Goal: Navigation & Orientation: Find specific page/section

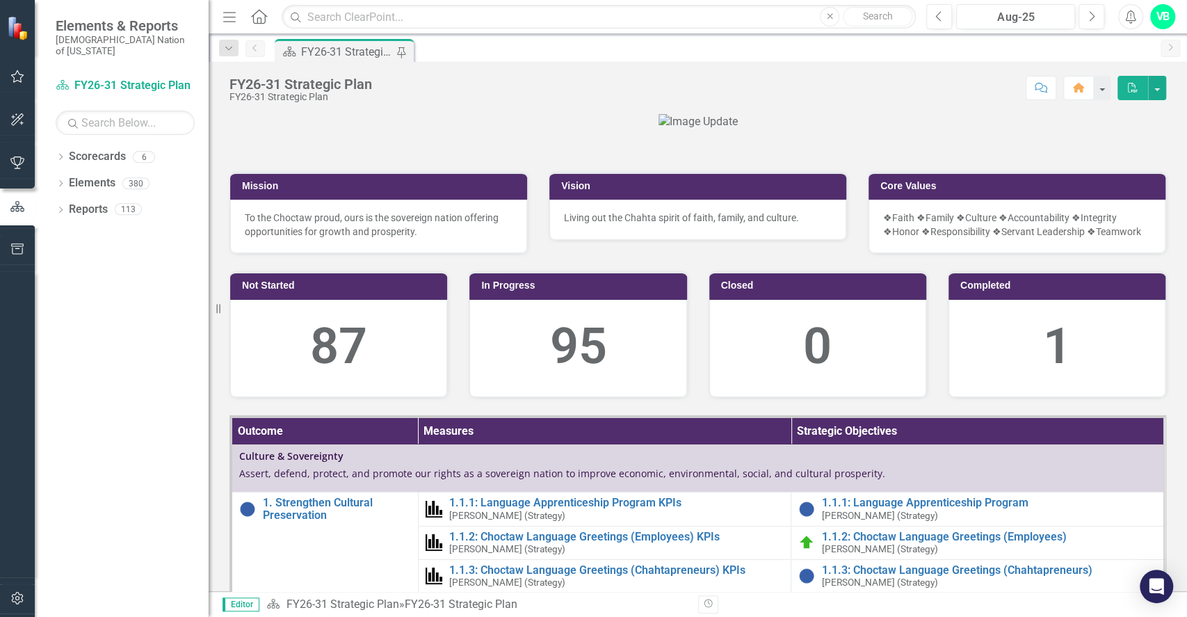
click at [8, 79] on button "button" at bounding box center [17, 77] width 31 height 29
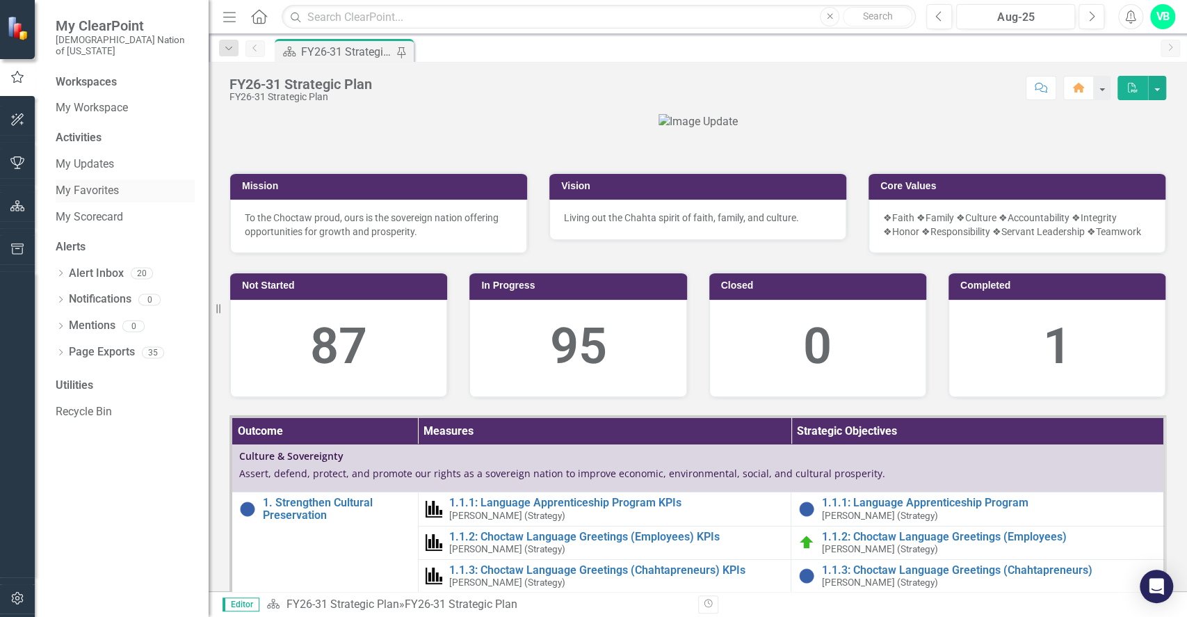
click at [85, 183] on link "My Favorites" at bounding box center [125, 191] width 139 height 16
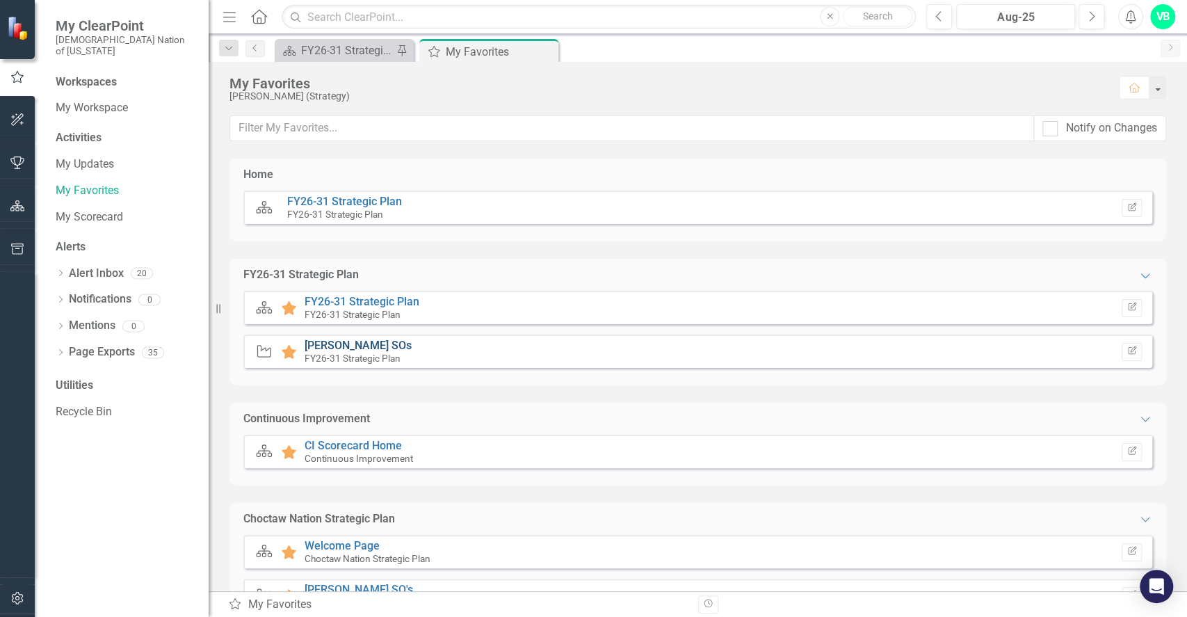
click at [370, 340] on link "[PERSON_NAME] SOs" at bounding box center [358, 345] width 107 height 13
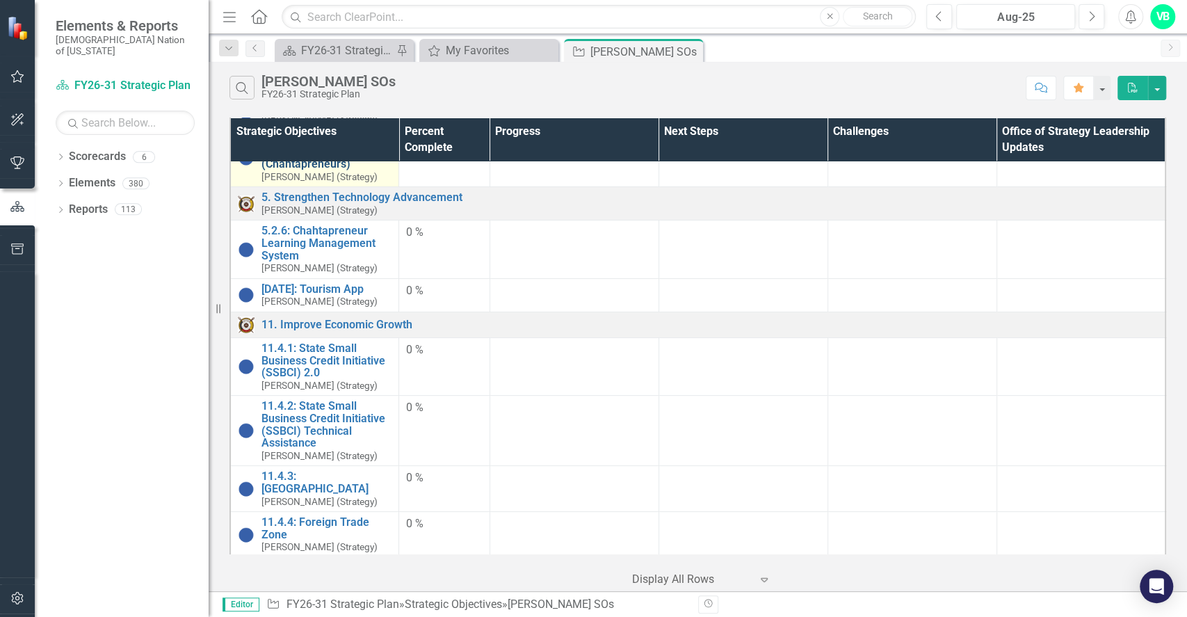
scroll to position [185, 0]
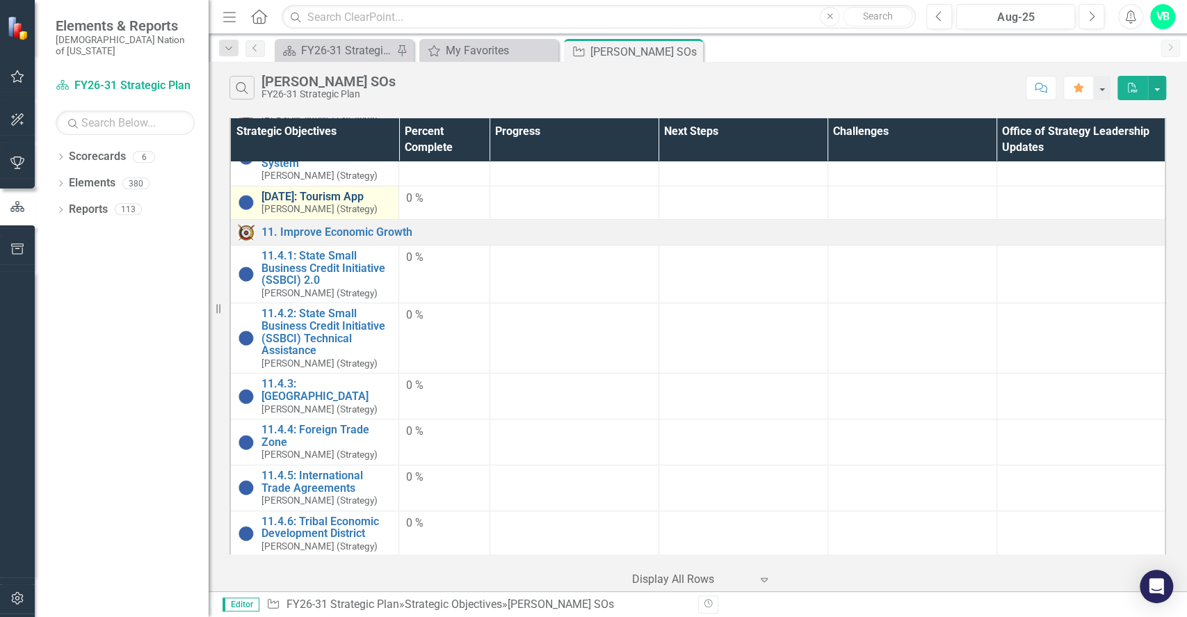
click at [337, 191] on link "[DATE]: Tourism App" at bounding box center [326, 197] width 130 height 13
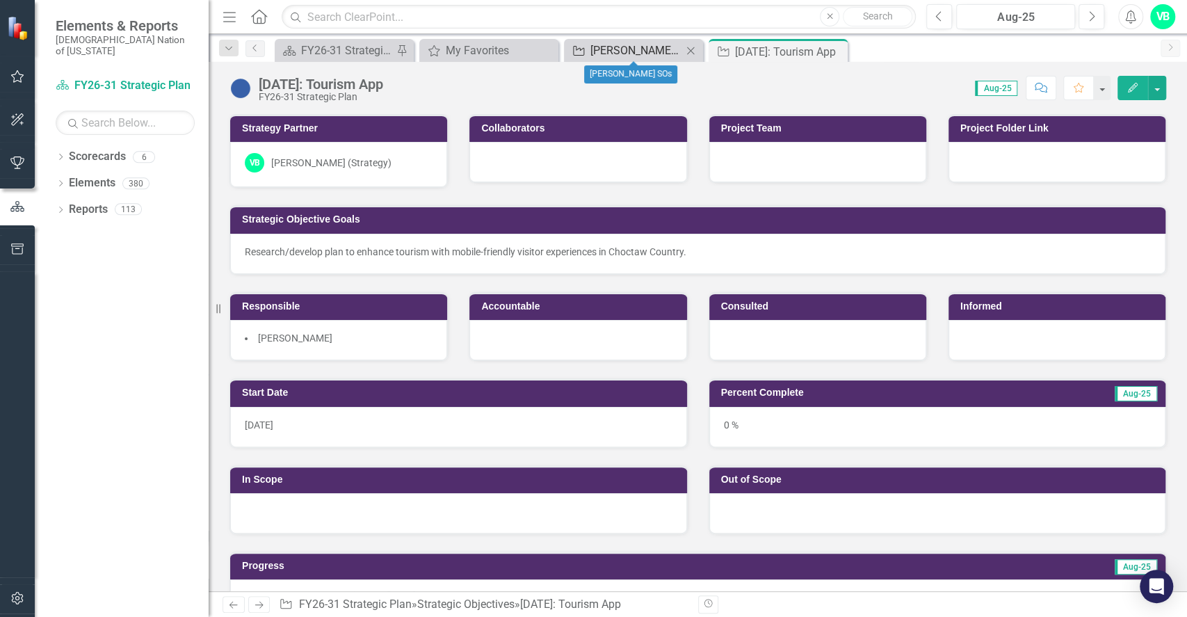
click at [654, 58] on div "[PERSON_NAME] SOs" at bounding box center [636, 50] width 92 height 17
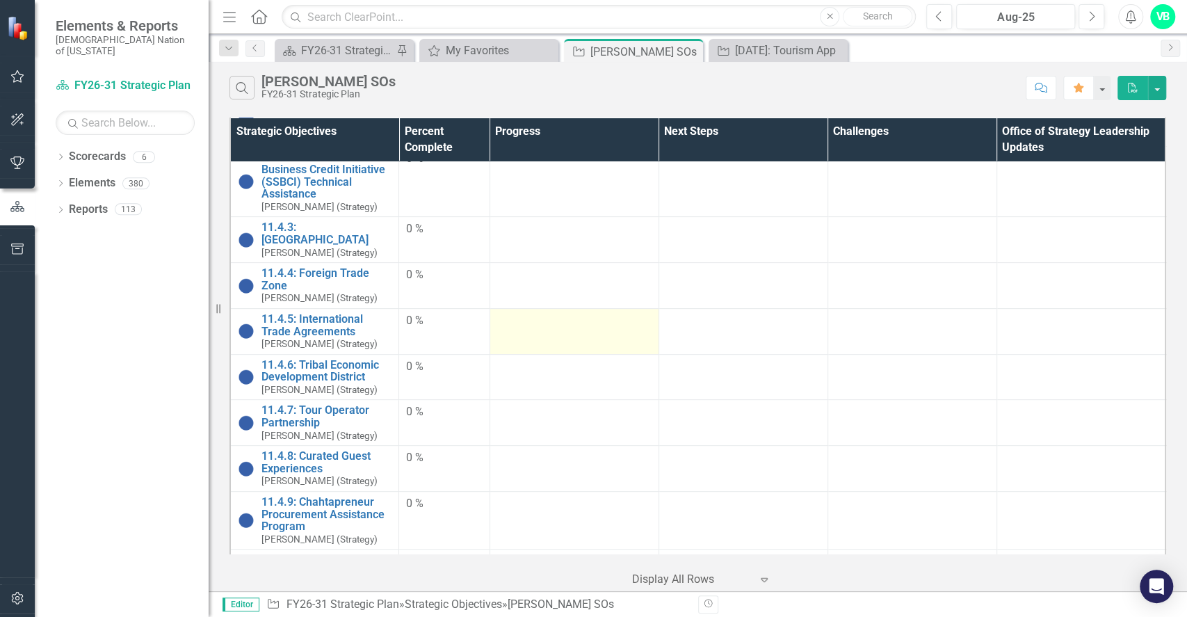
scroll to position [371, 0]
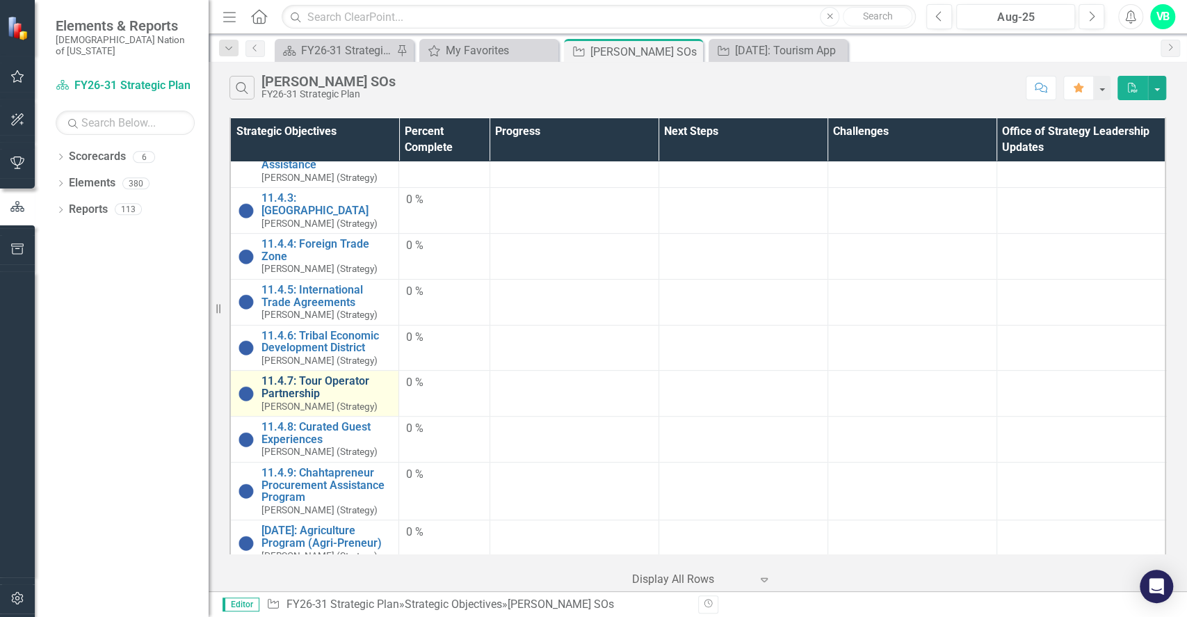
click at [315, 375] on link "11.4.7: Tour Operator Partnership" at bounding box center [326, 387] width 130 height 24
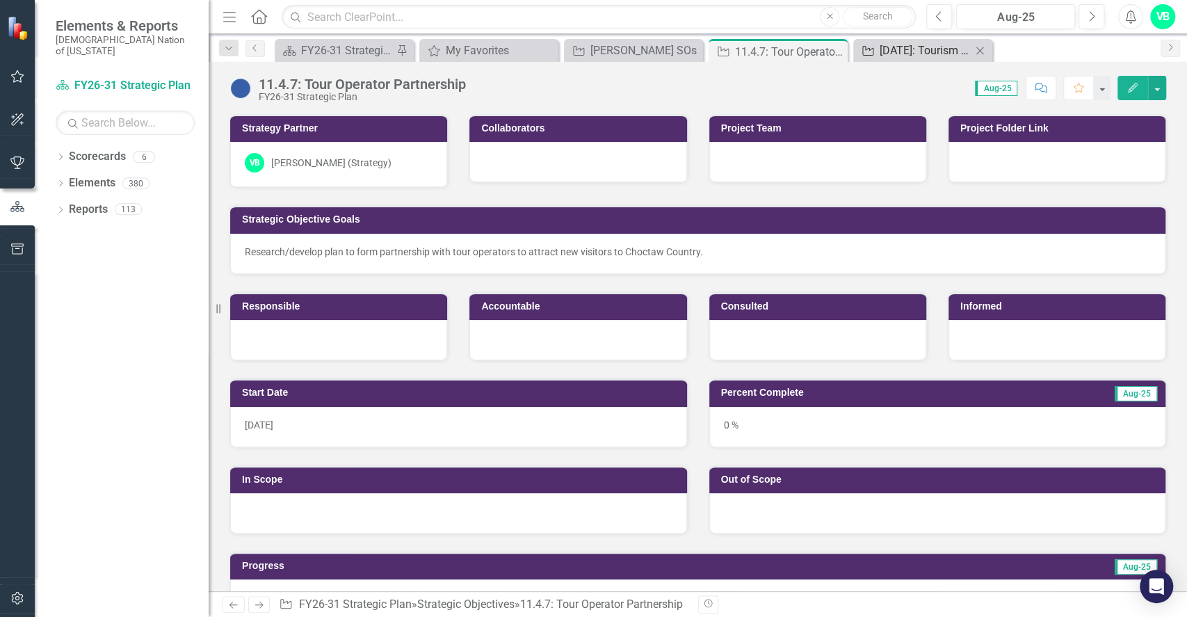
click at [917, 44] on div "[DATE]: Tourism App" at bounding box center [926, 50] width 92 height 17
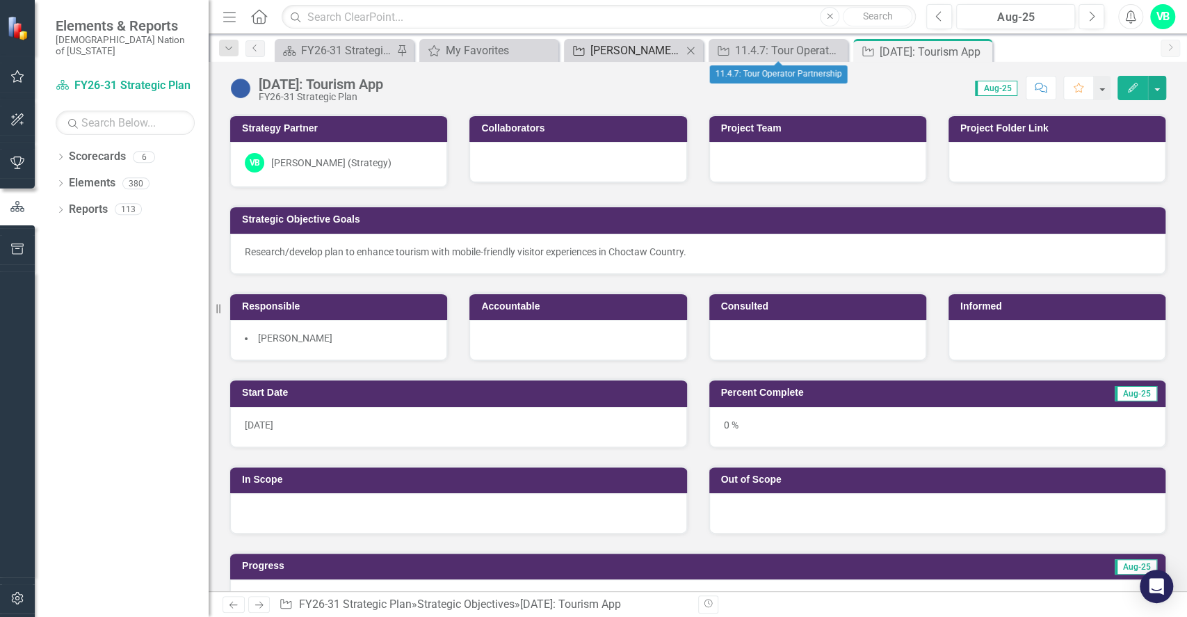
click at [616, 53] on div "[PERSON_NAME] SOs" at bounding box center [636, 50] width 92 height 17
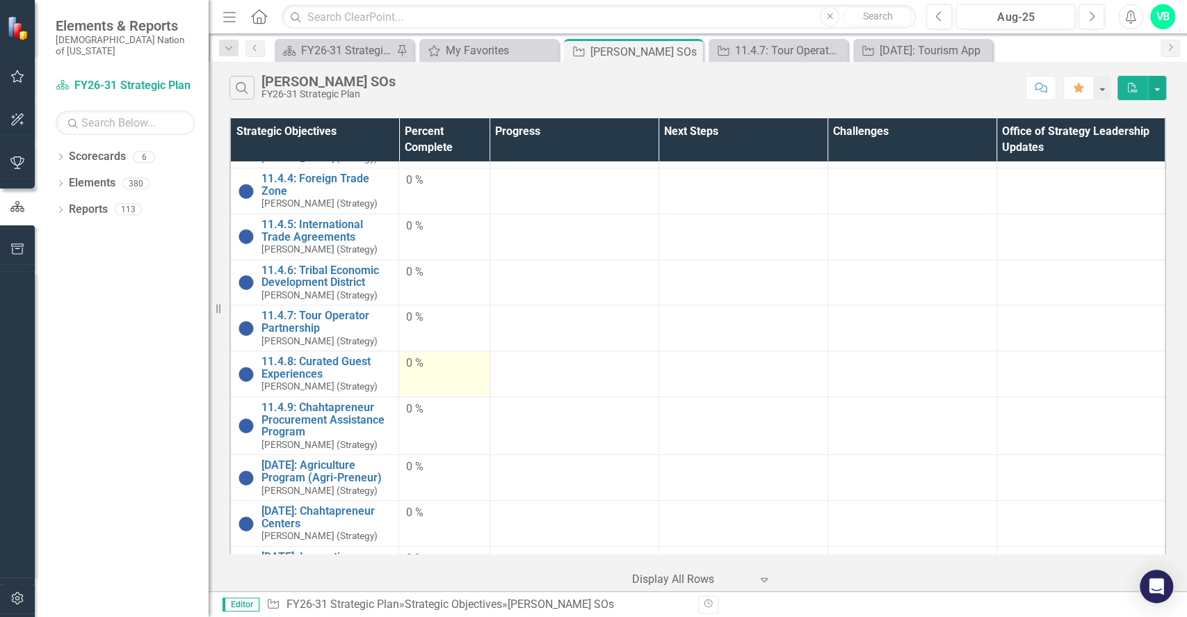
scroll to position [463, 0]
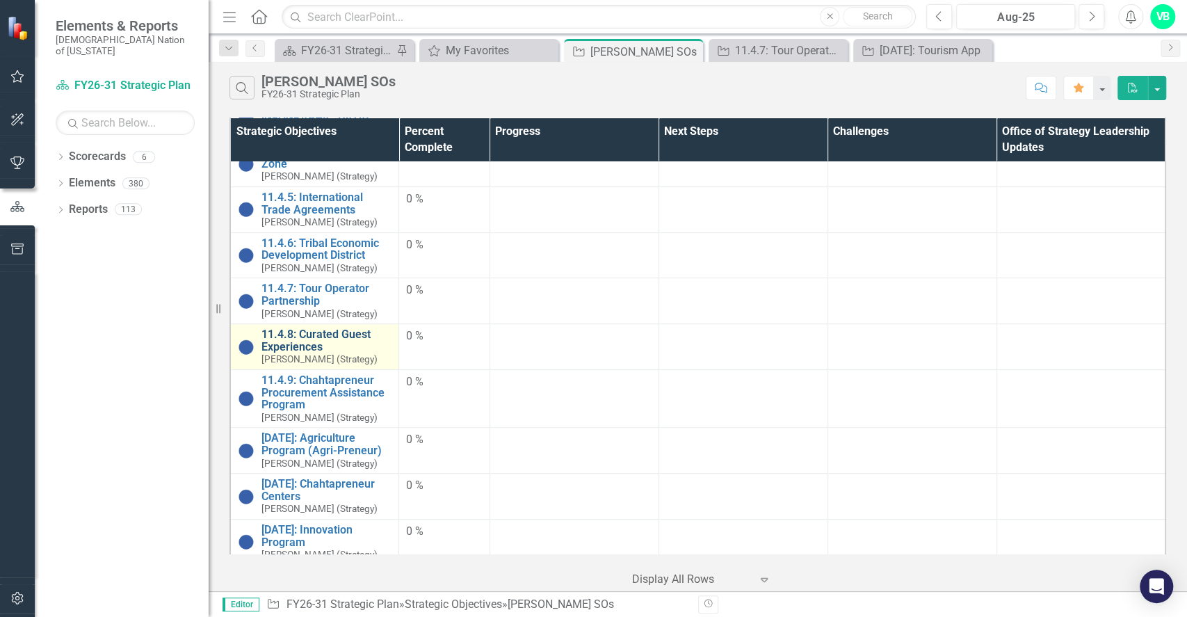
click at [326, 328] on link "11.4.8: Curated Guest Experiences" at bounding box center [326, 340] width 130 height 24
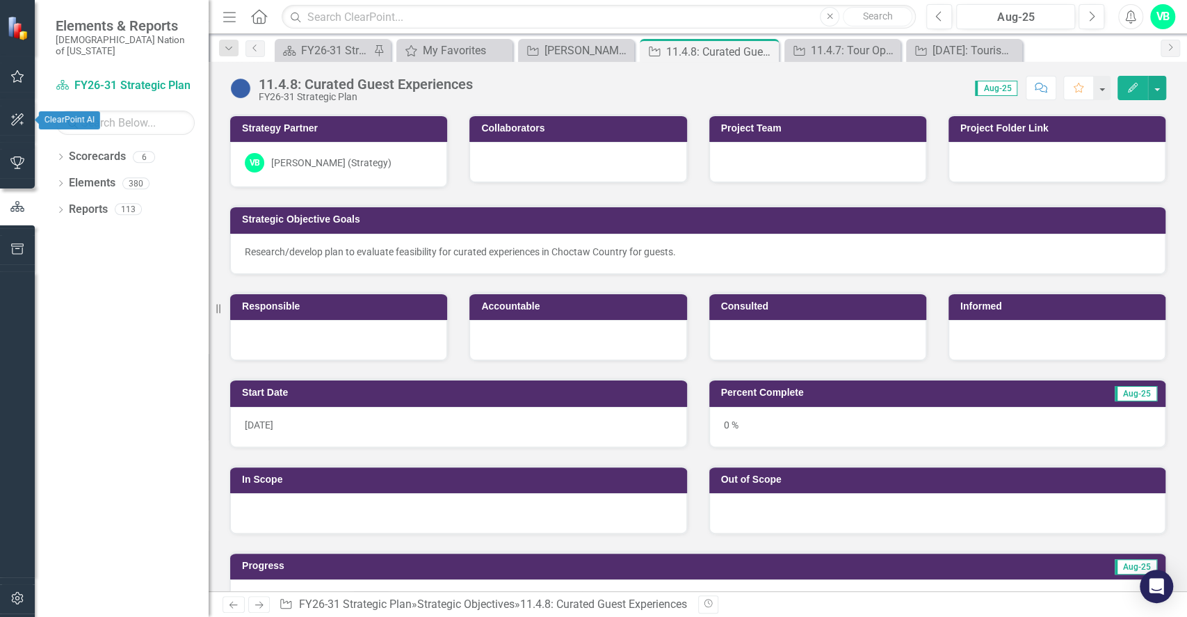
click at [18, 81] on icon "button" at bounding box center [17, 76] width 13 height 13
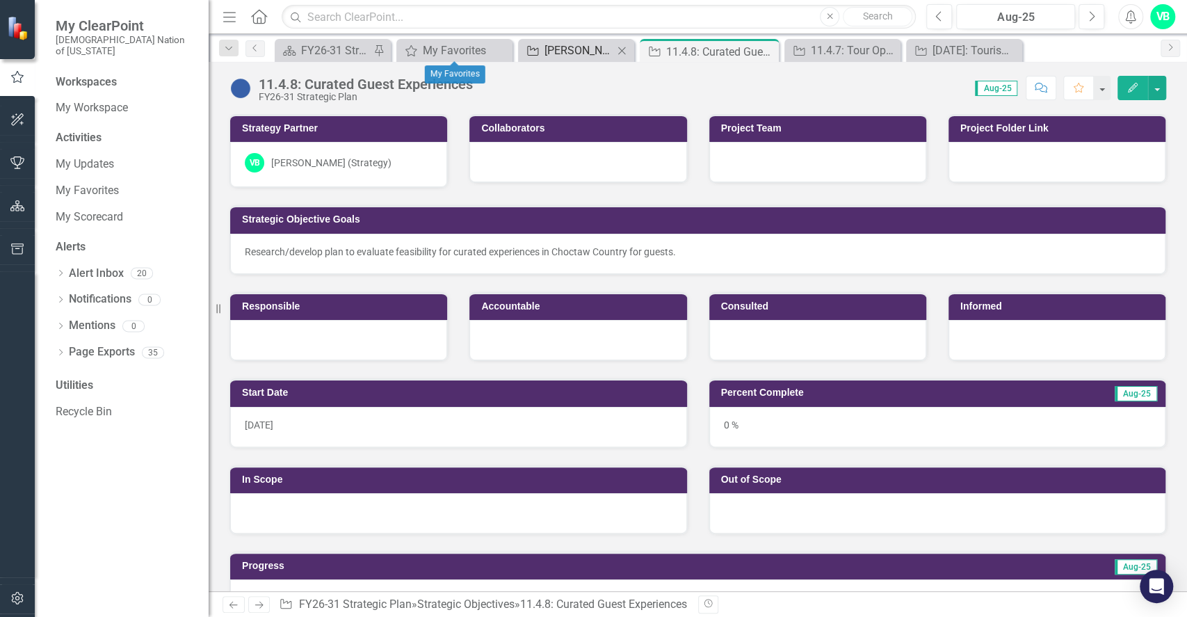
click at [578, 47] on div "[PERSON_NAME] SOs" at bounding box center [578, 50] width 69 height 17
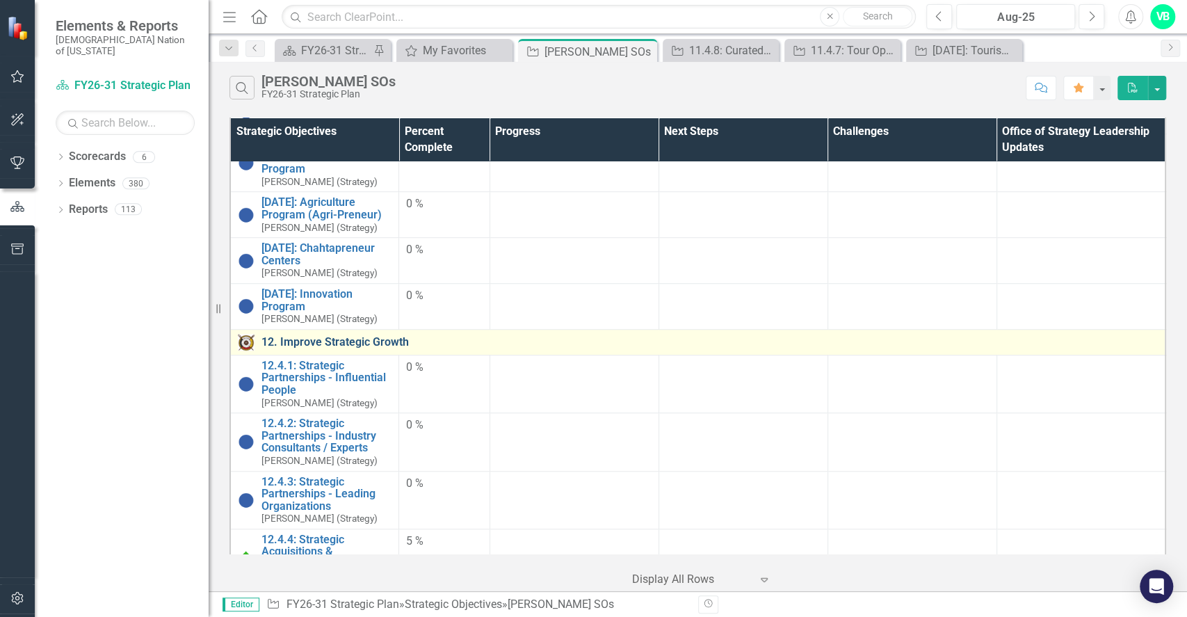
scroll to position [718, 0]
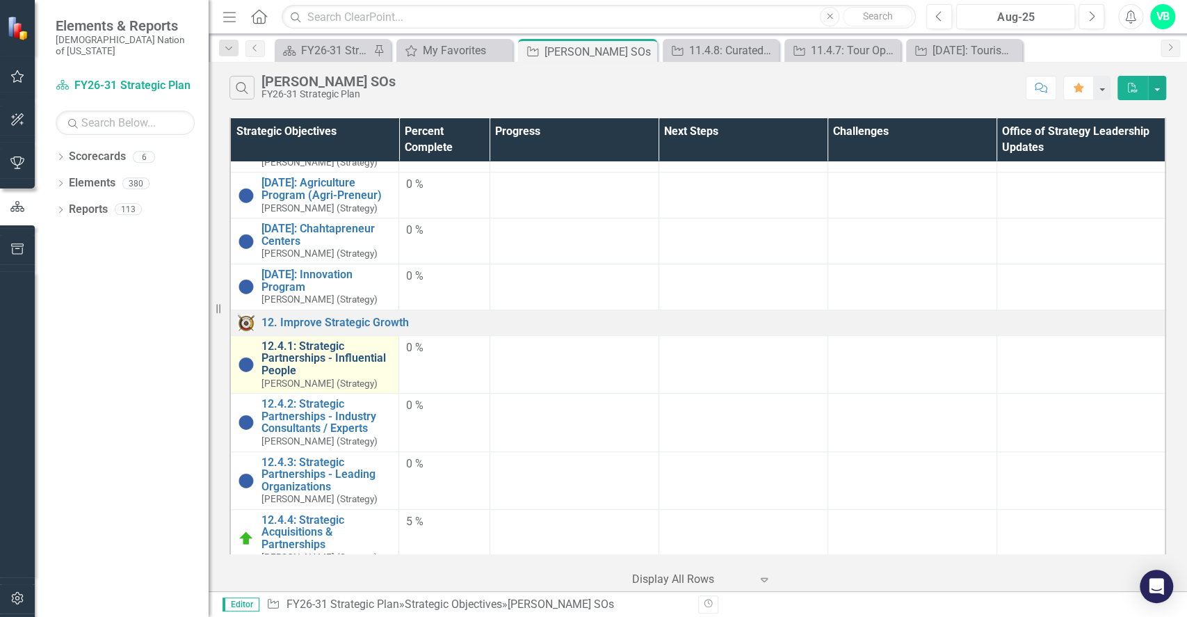
click at [327, 340] on link "12.4.1: Strategic Partnerships - Influential People" at bounding box center [326, 358] width 130 height 37
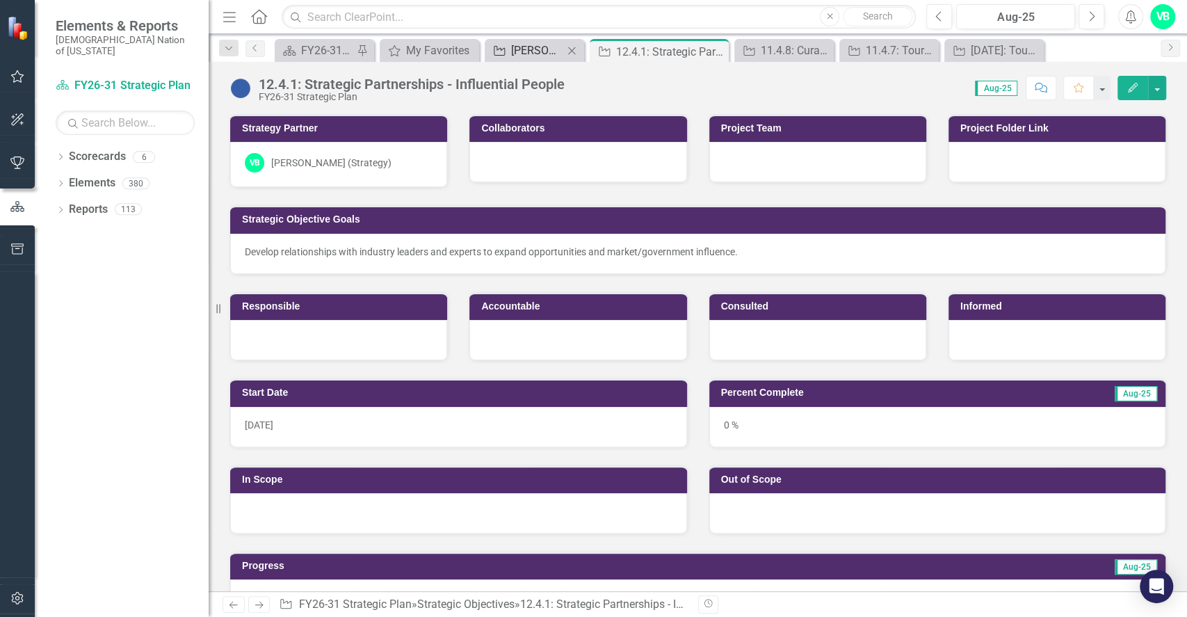
click at [542, 54] on div "[PERSON_NAME] SOs" at bounding box center [537, 50] width 52 height 17
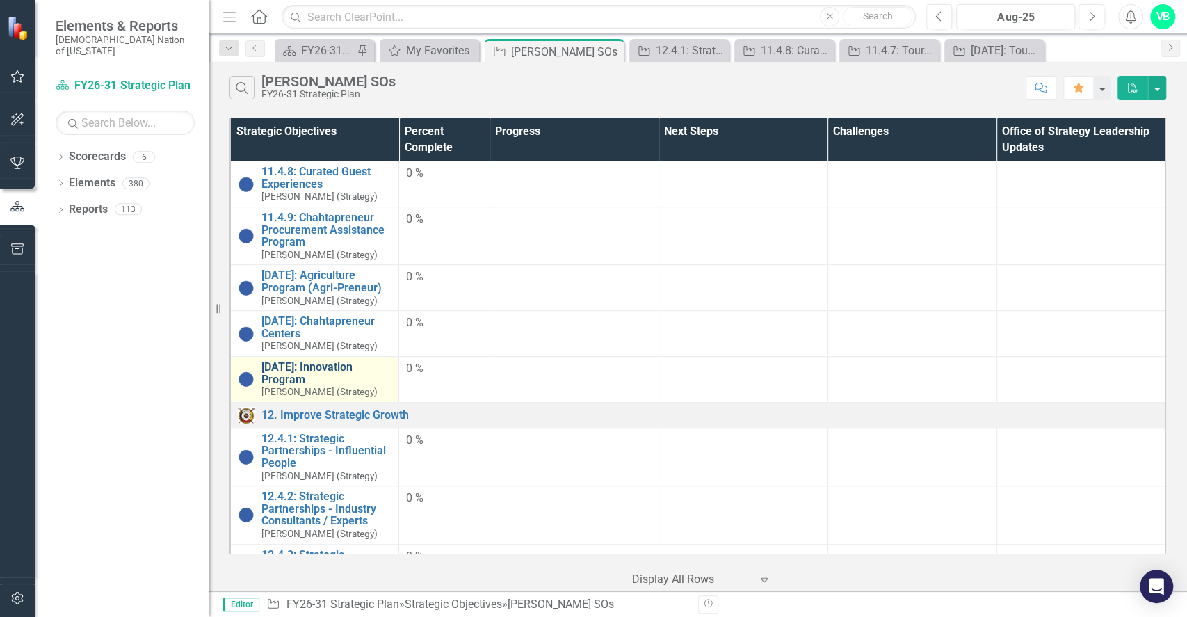
scroll to position [533, 0]
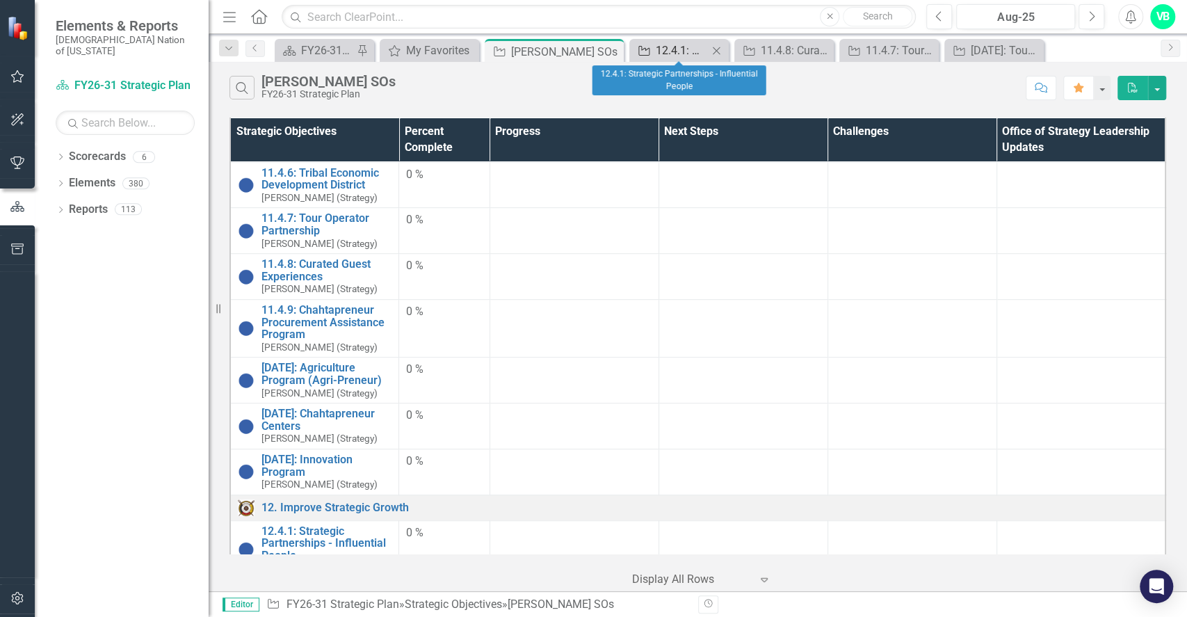
click at [697, 53] on div "12.4.1: Strategic Partnerships - Influential People" at bounding box center [682, 50] width 52 height 17
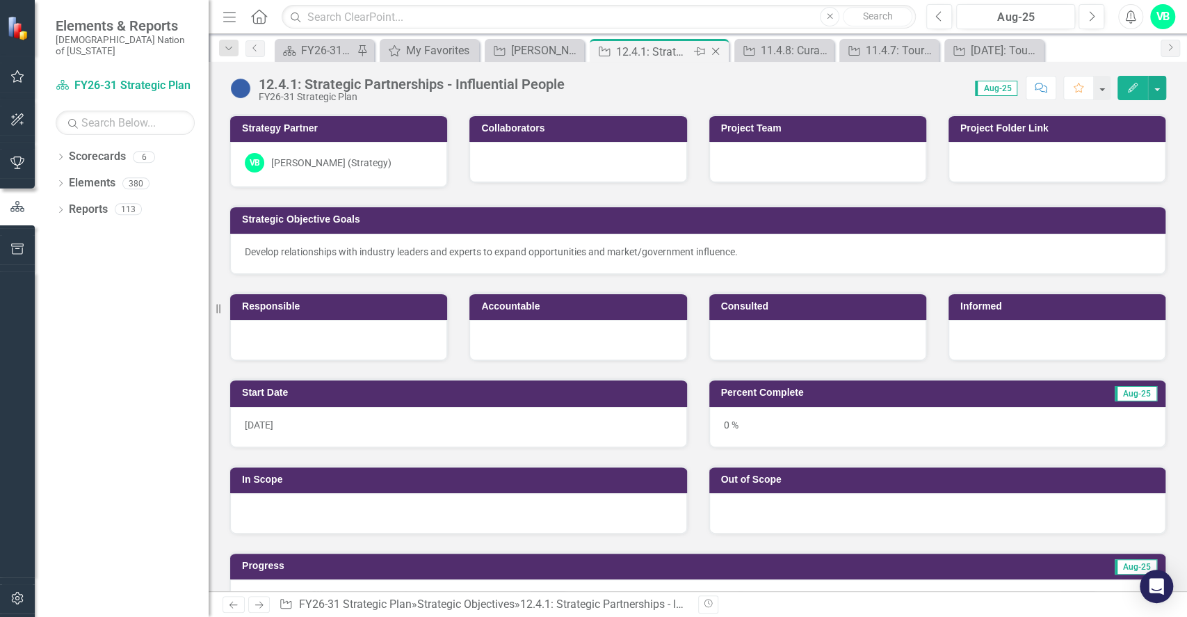
click at [721, 47] on icon "Close" at bounding box center [716, 51] width 14 height 11
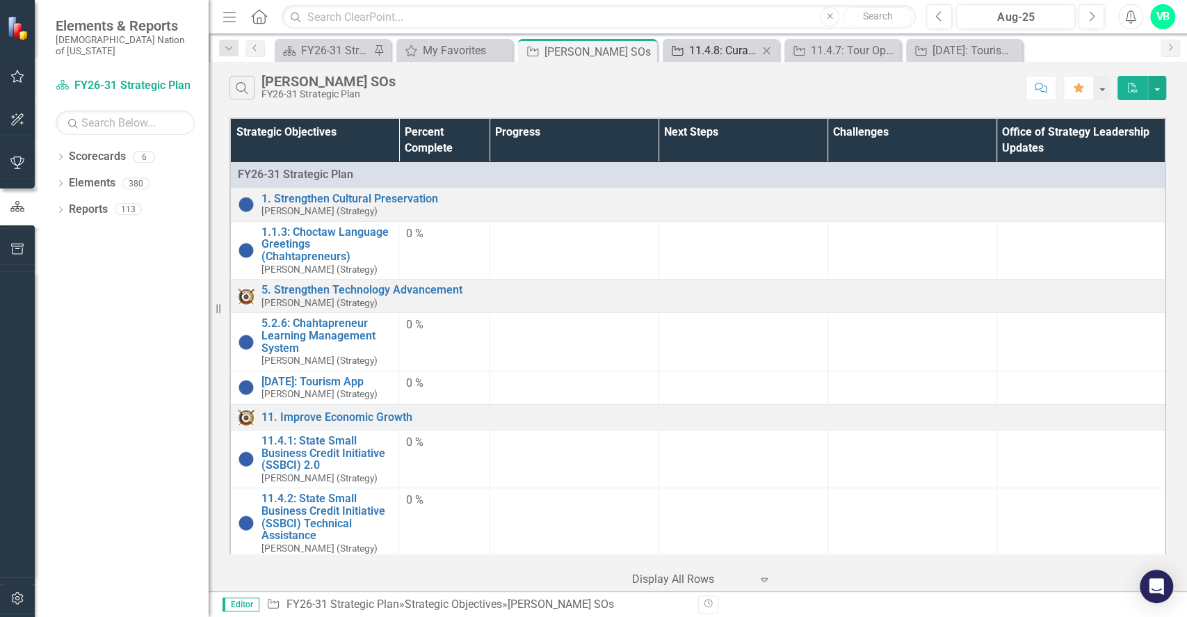
click at [722, 50] on div "11.4.8: Curated Guest Experiences" at bounding box center [723, 50] width 69 height 17
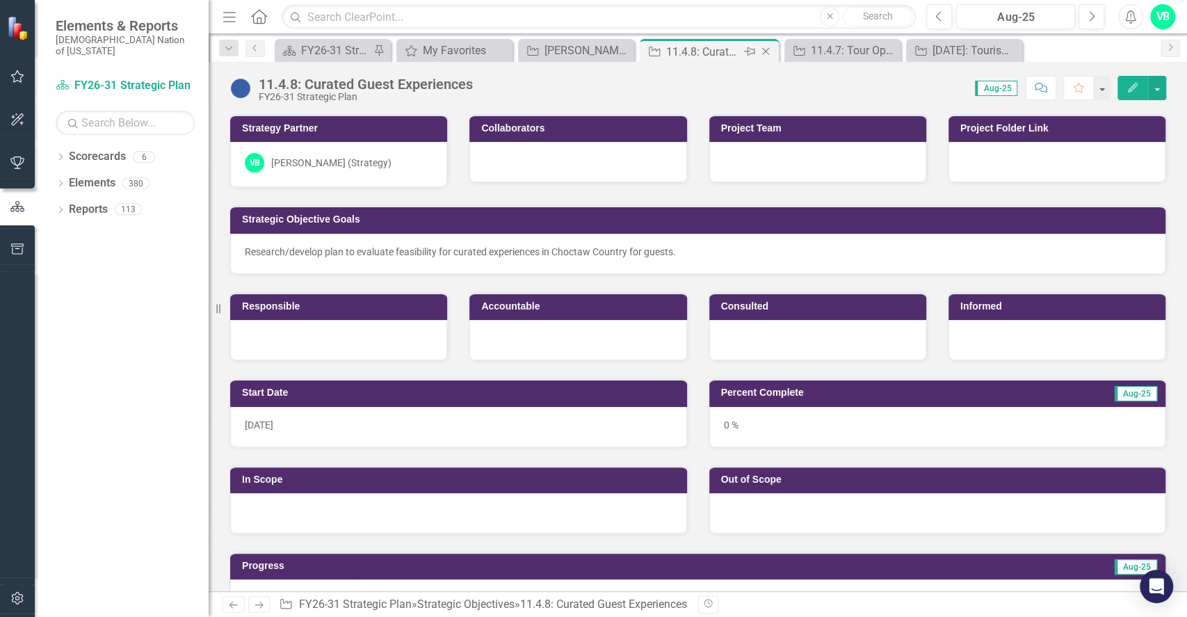
click at [761, 46] on icon "Close" at bounding box center [766, 51] width 14 height 11
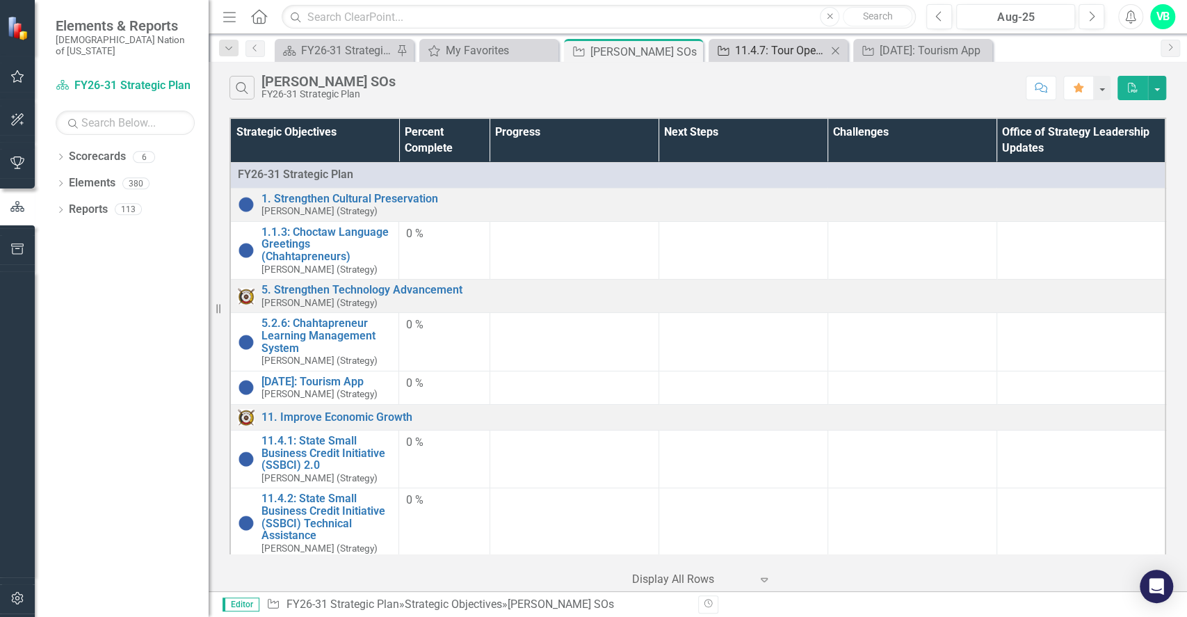
click at [793, 49] on div "11.4.7: Tour Operator Partnership" at bounding box center [781, 50] width 92 height 17
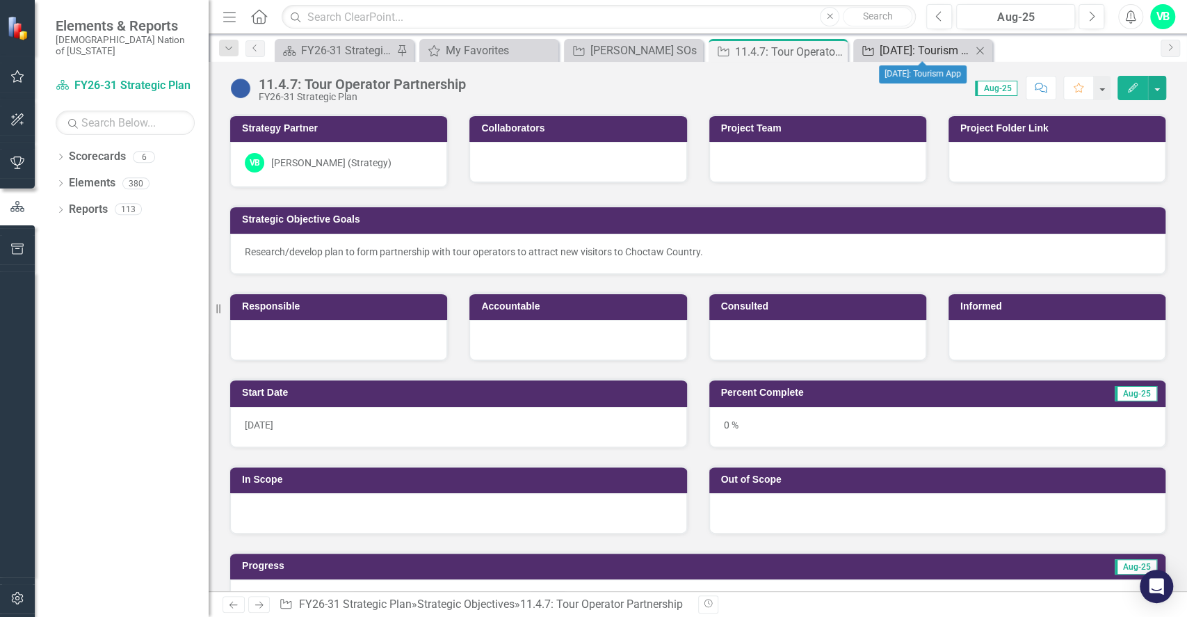
click at [884, 49] on div "[DATE]: Tourism App" at bounding box center [926, 50] width 92 height 17
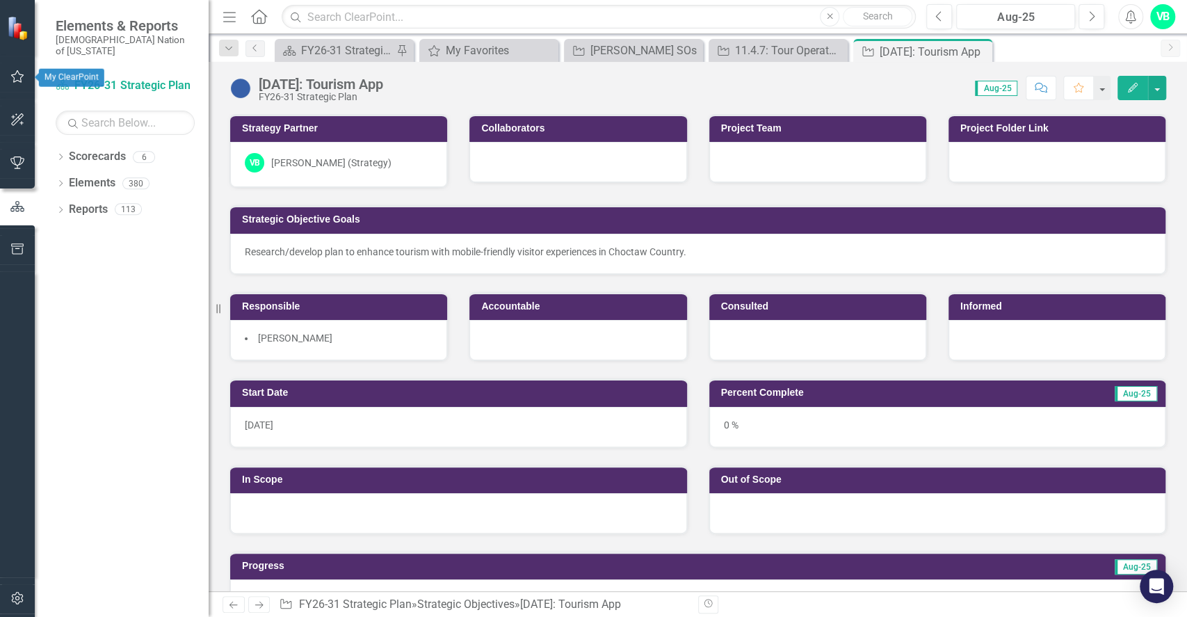
click at [28, 78] on button "button" at bounding box center [17, 77] width 31 height 29
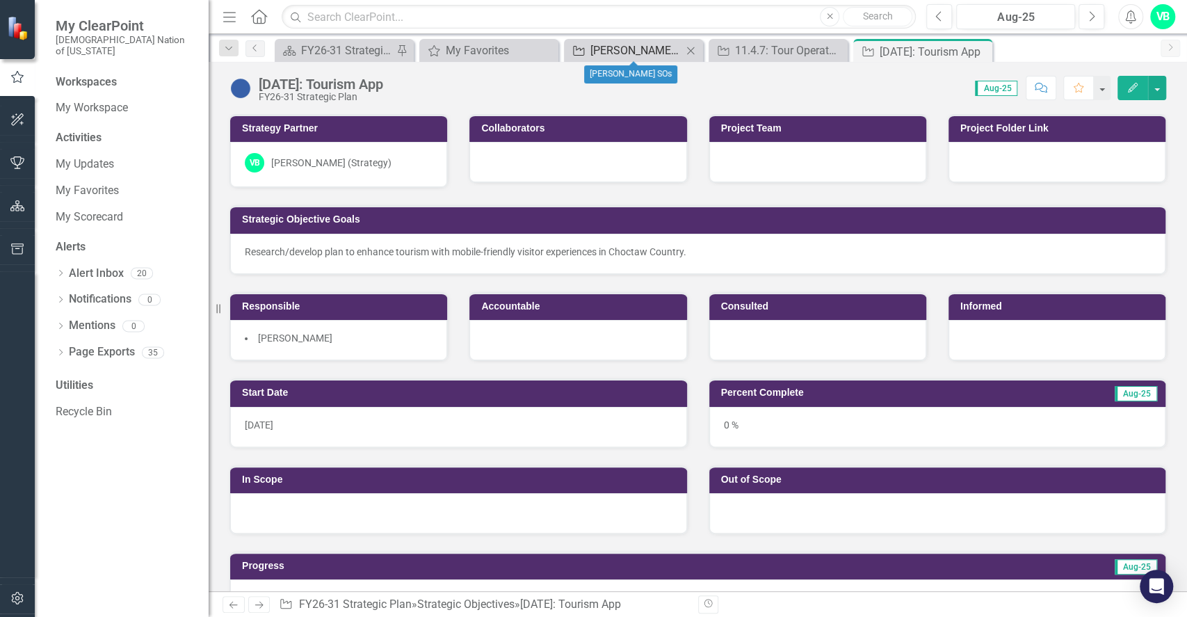
click at [631, 44] on div "[PERSON_NAME] SOs" at bounding box center [636, 50] width 92 height 17
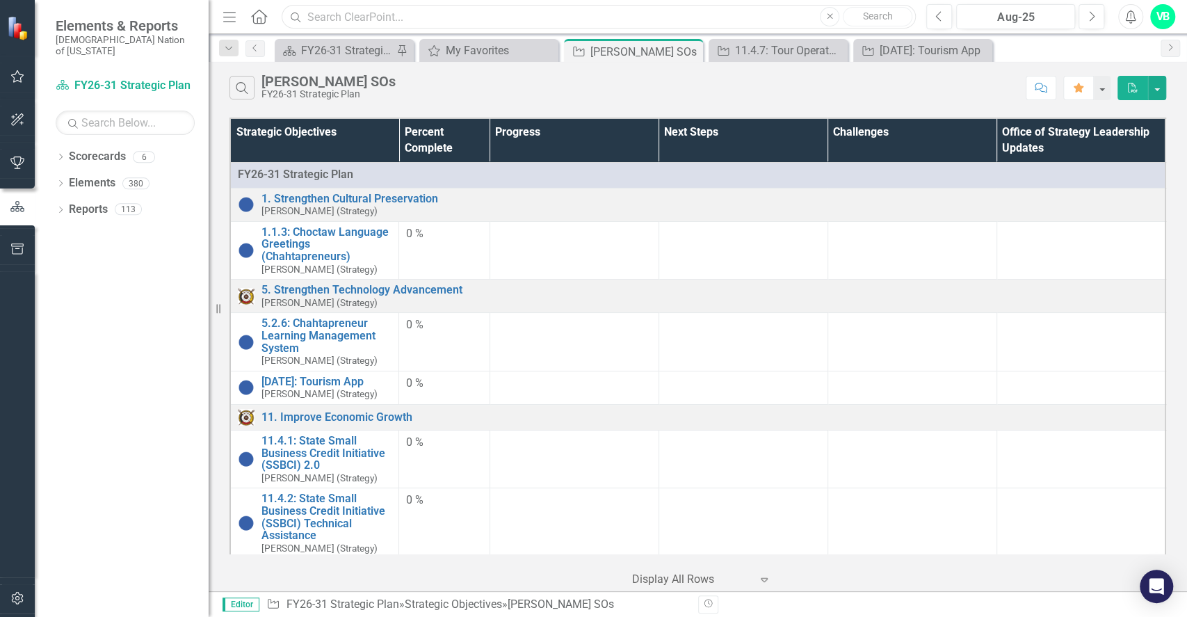
click at [430, 17] on input "text" at bounding box center [599, 17] width 634 height 24
click at [147, 78] on link "Scorecard FY26-31 Strategic Plan" at bounding box center [125, 86] width 139 height 16
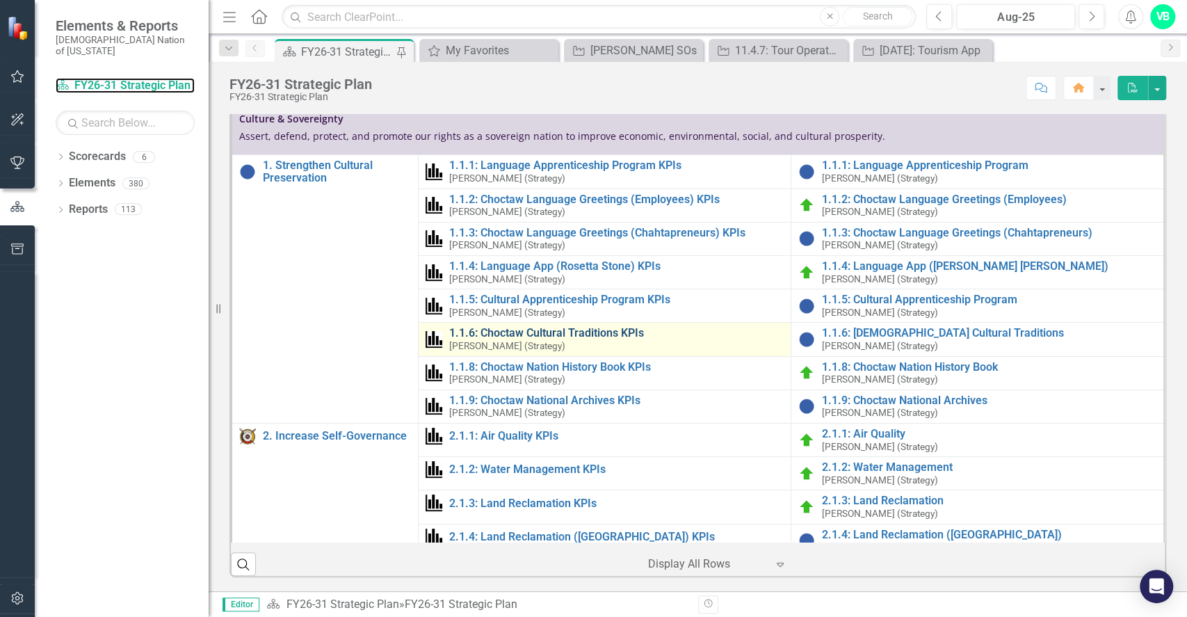
scroll to position [92, 0]
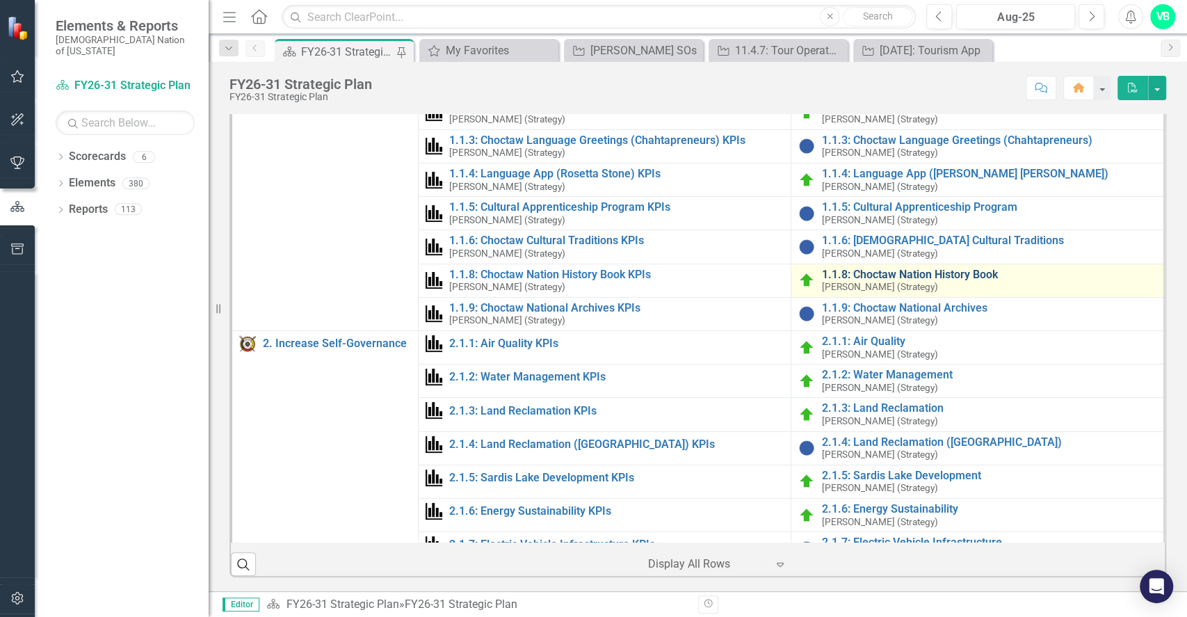
click at [921, 281] on link "1.1.8: Choctaw Nation History Book" at bounding box center [989, 274] width 334 height 13
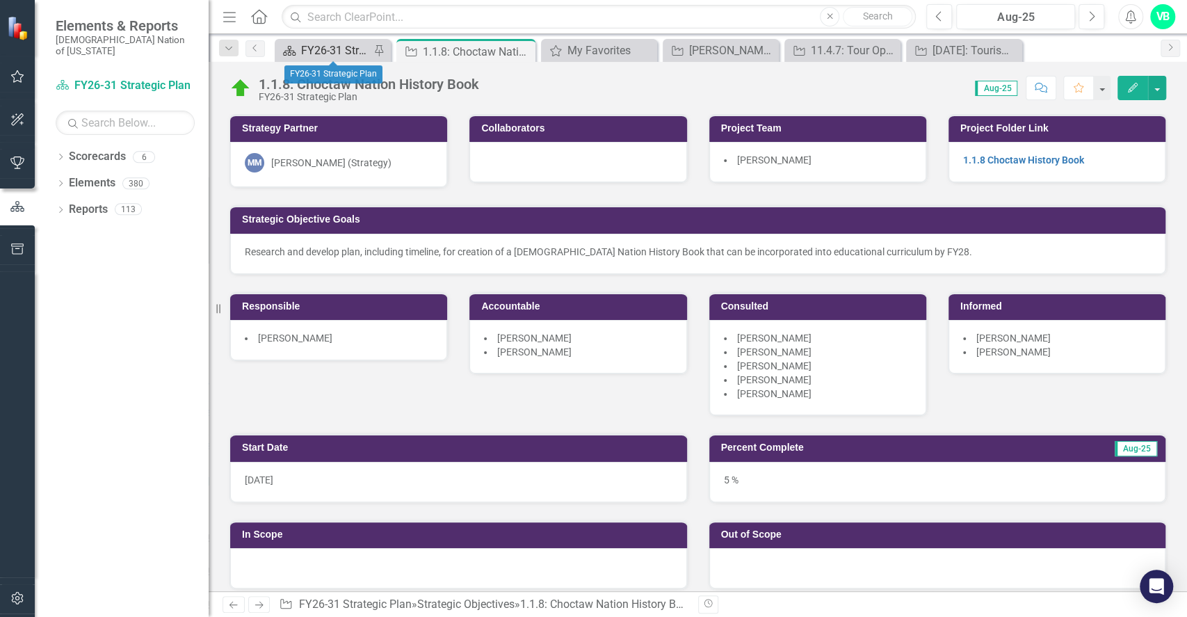
click at [323, 47] on div "FY26-31 Strategic Plan" at bounding box center [335, 50] width 69 height 17
